Goal: Entertainment & Leisure: Consume media (video, audio)

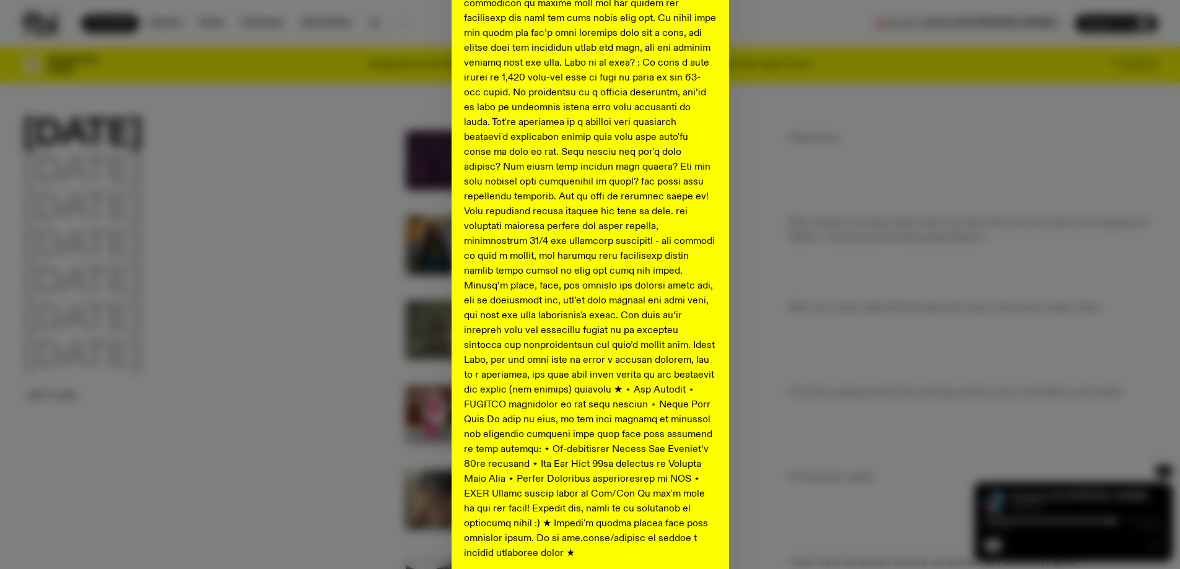
scroll to position [434, 0]
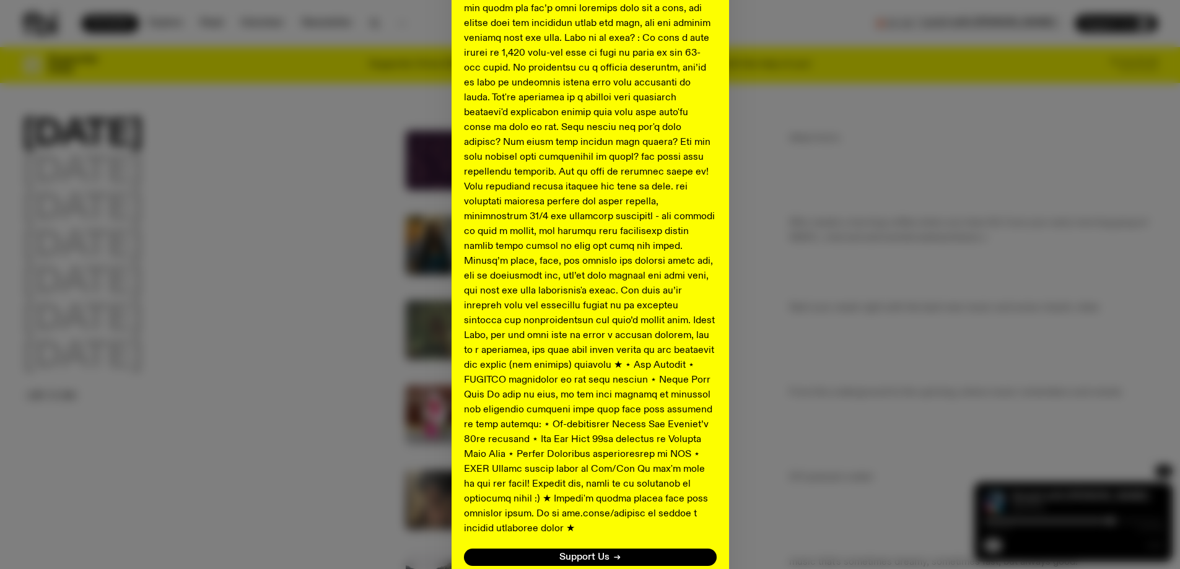
click at [746, 314] on div "Shaping the future of our city’s music, arts, and culture - with the help of yo…" at bounding box center [590, 116] width 1136 height 980
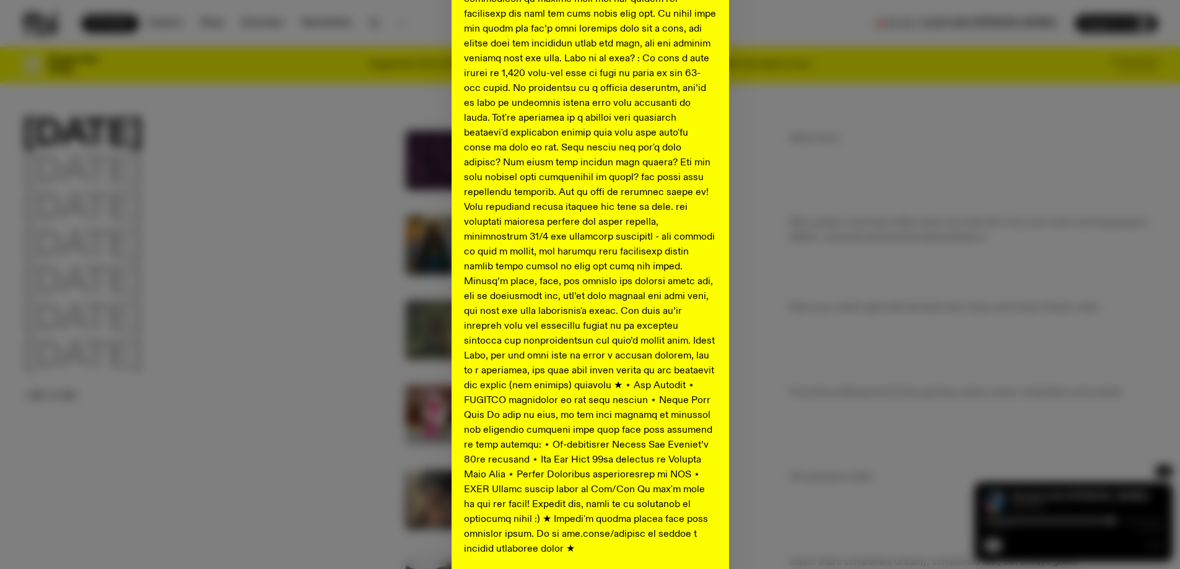
scroll to position [515, 0]
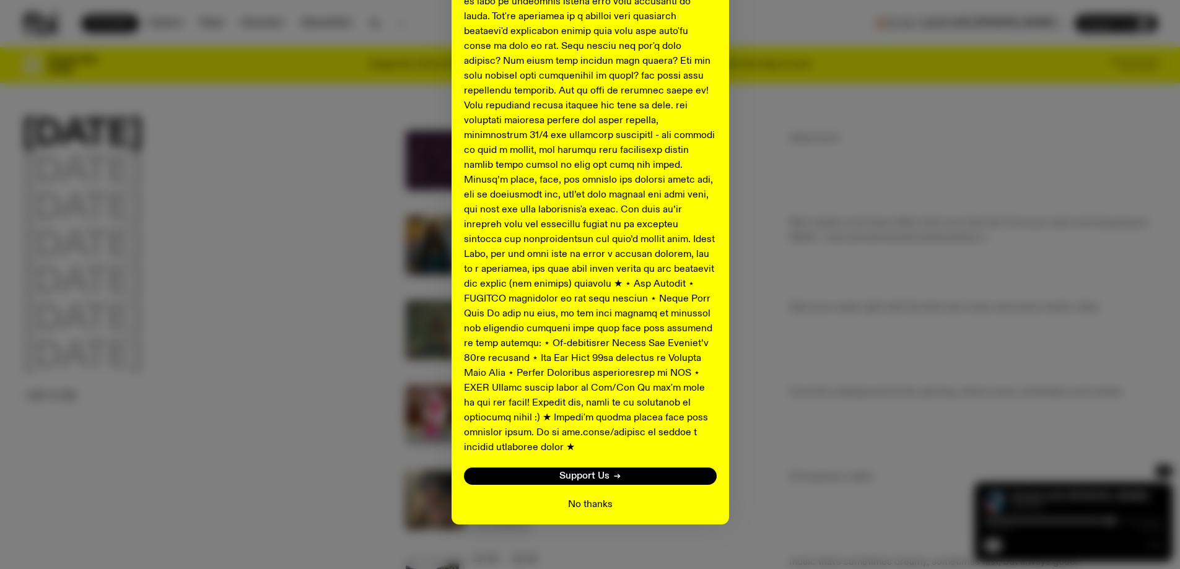
click at [582, 498] on button "No thanks" at bounding box center [590, 505] width 45 height 15
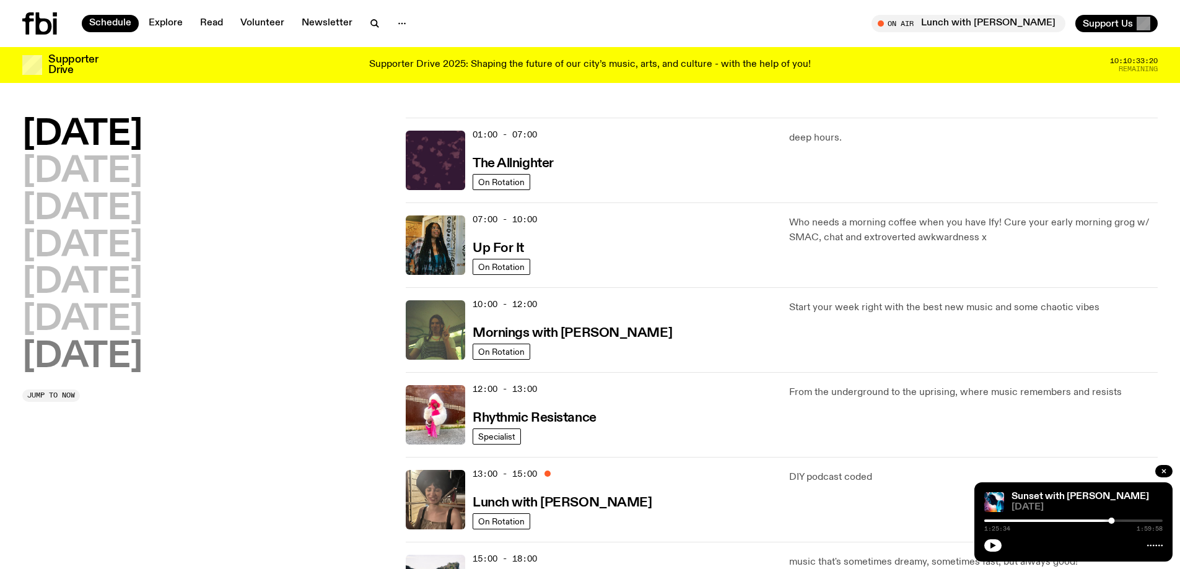
click at [48, 364] on h2 "[DATE]" at bounding box center [82, 357] width 120 height 35
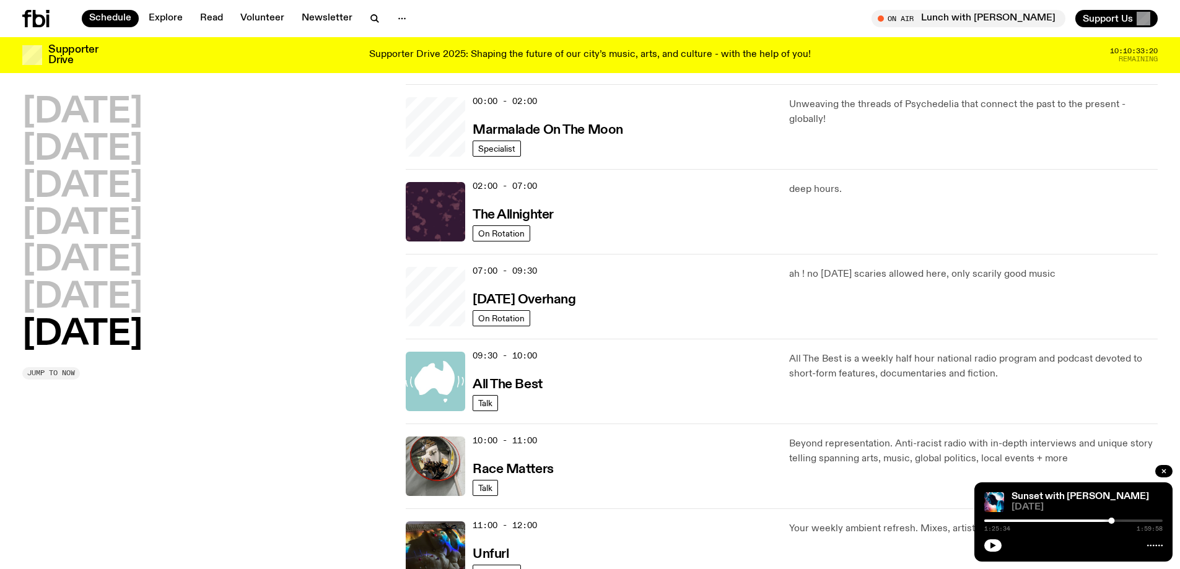
scroll to position [35, 0]
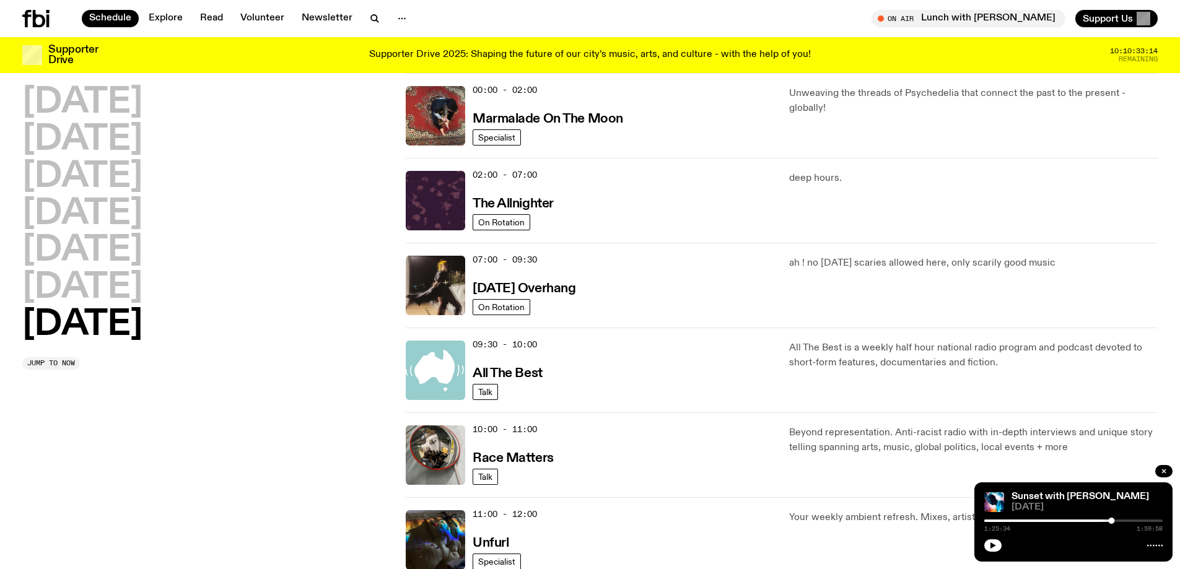
click at [98, 325] on h2 "[DATE]" at bounding box center [82, 325] width 120 height 35
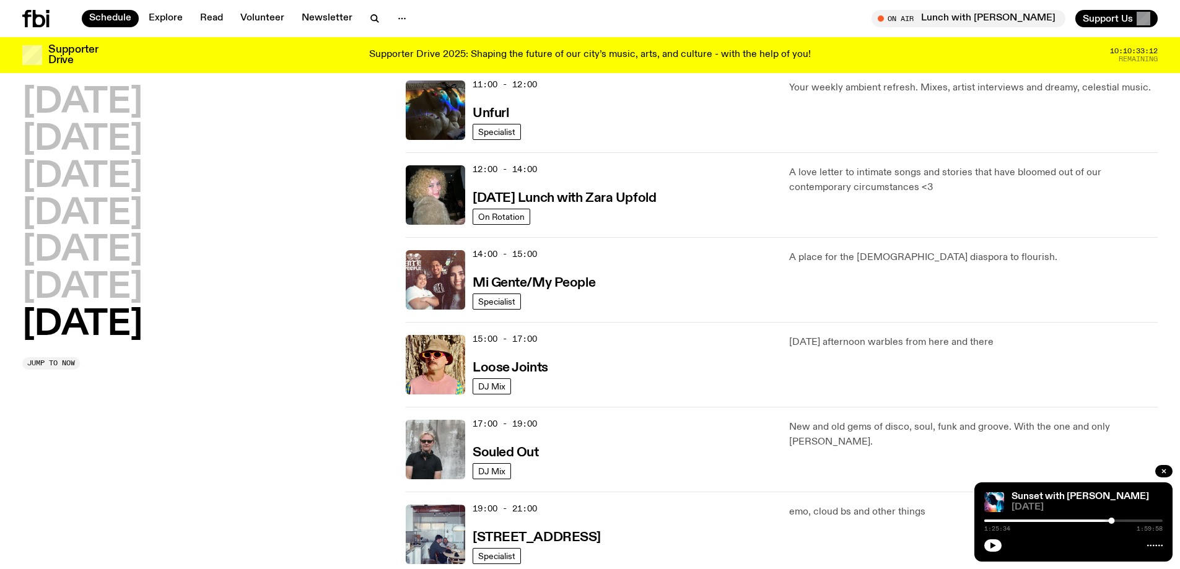
scroll to position [468, 0]
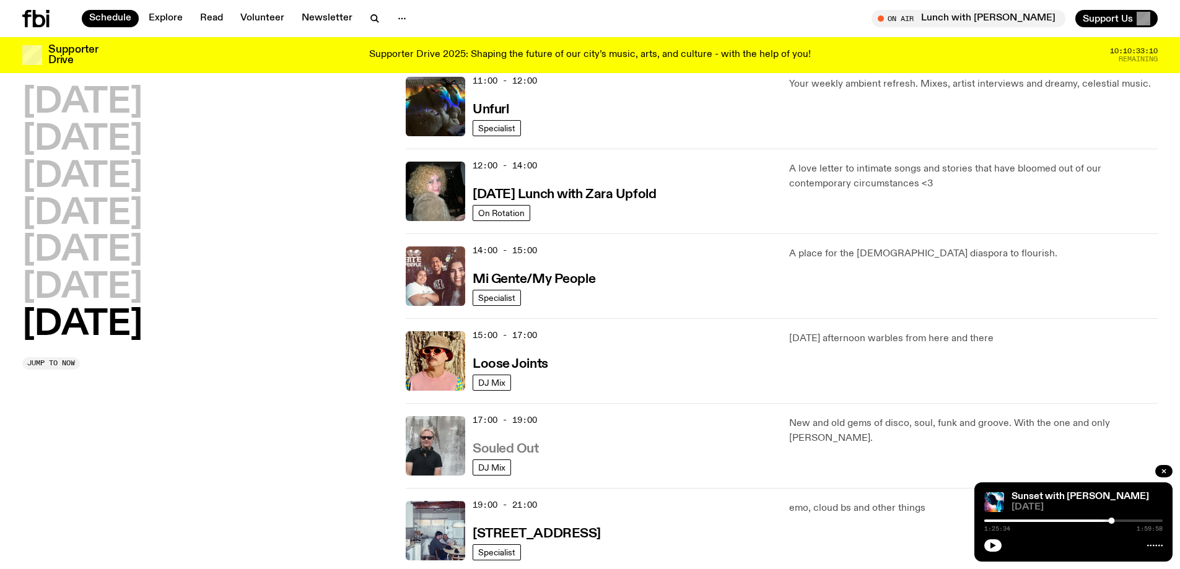
click at [504, 444] on h3 "Souled Out" at bounding box center [506, 449] width 66 height 13
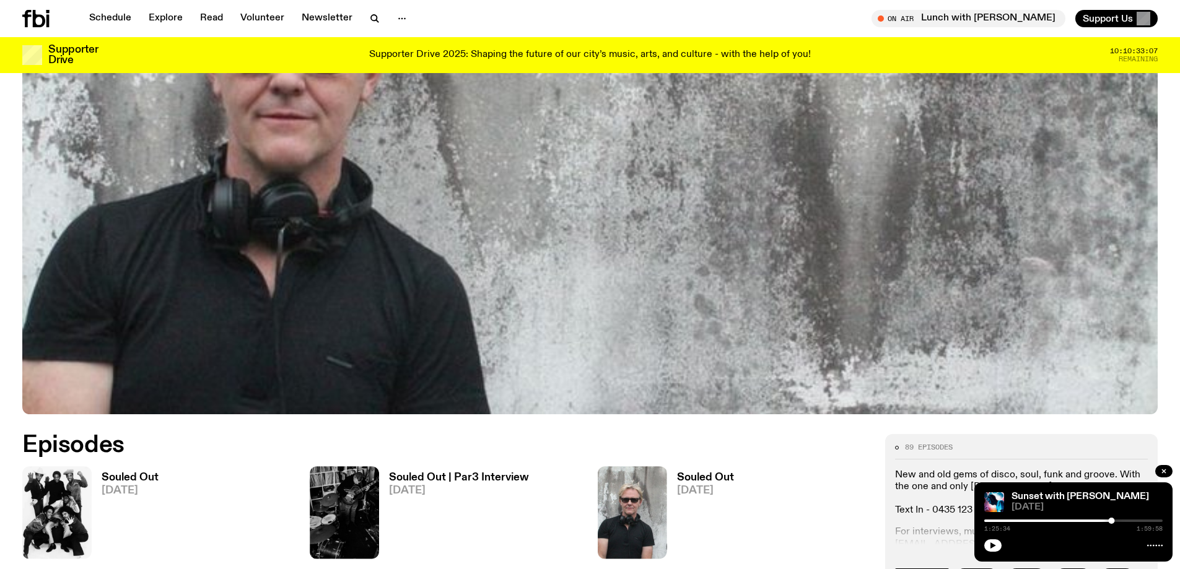
scroll to position [490, 0]
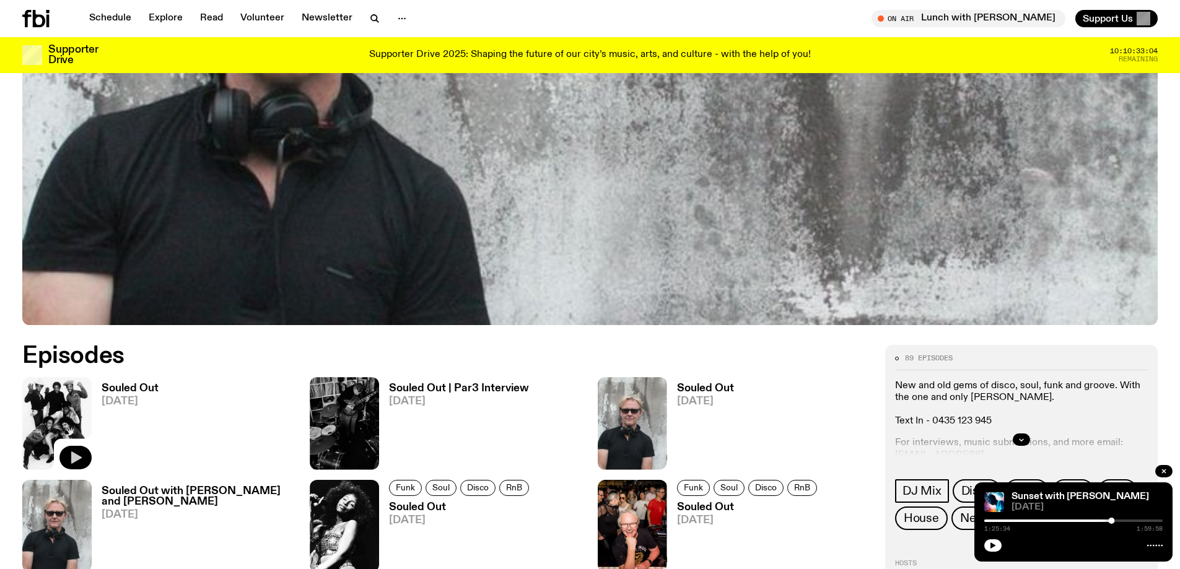
click at [76, 458] on icon "button" at bounding box center [76, 458] width 11 height 12
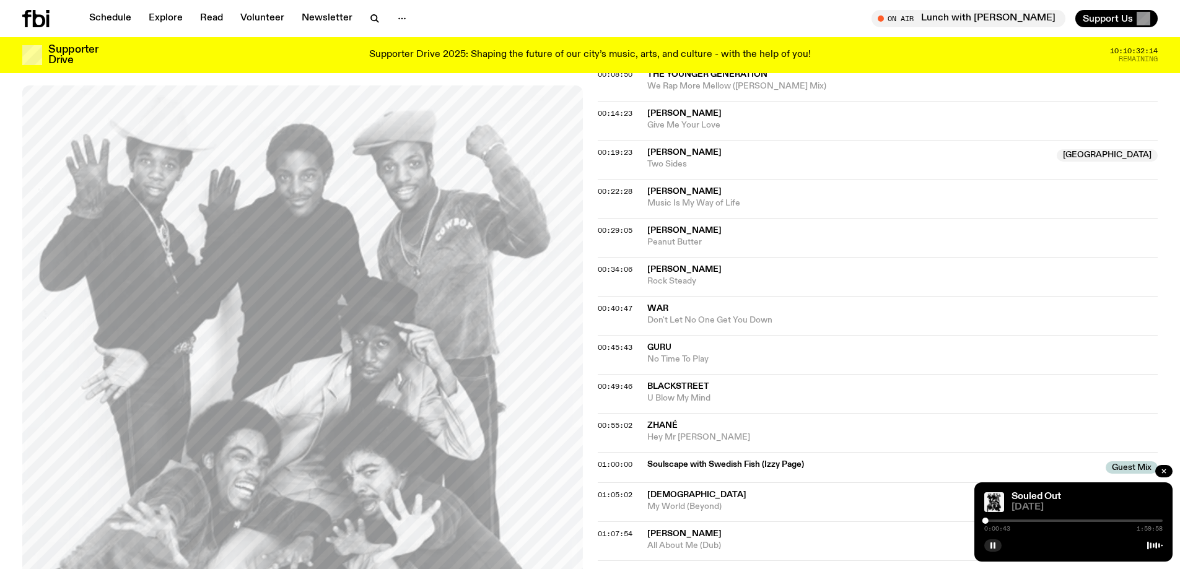
scroll to position [305, 0]
